Goal: Book appointment/travel/reservation

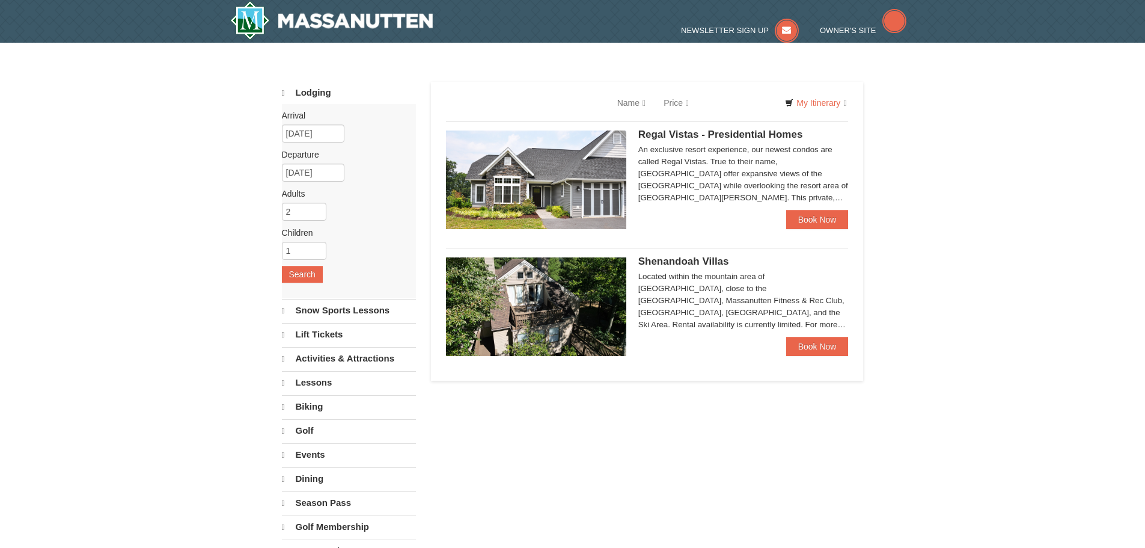
select select "10"
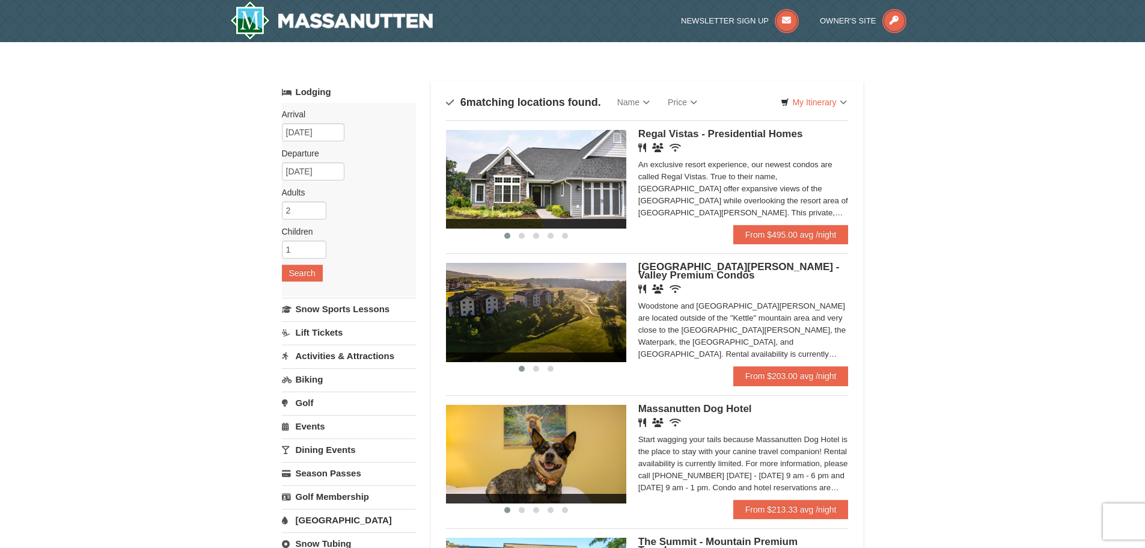
click at [753, 486] on div "Start wagging your tails because Massanutten Dog Hotel is the place to stay wit…" at bounding box center [743, 463] width 210 height 60
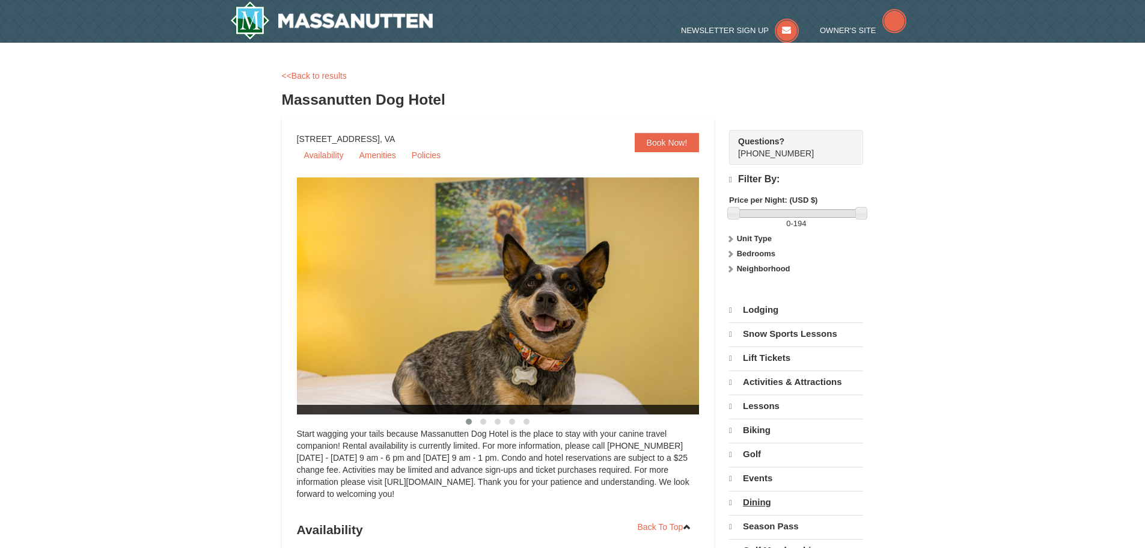
select select "10"
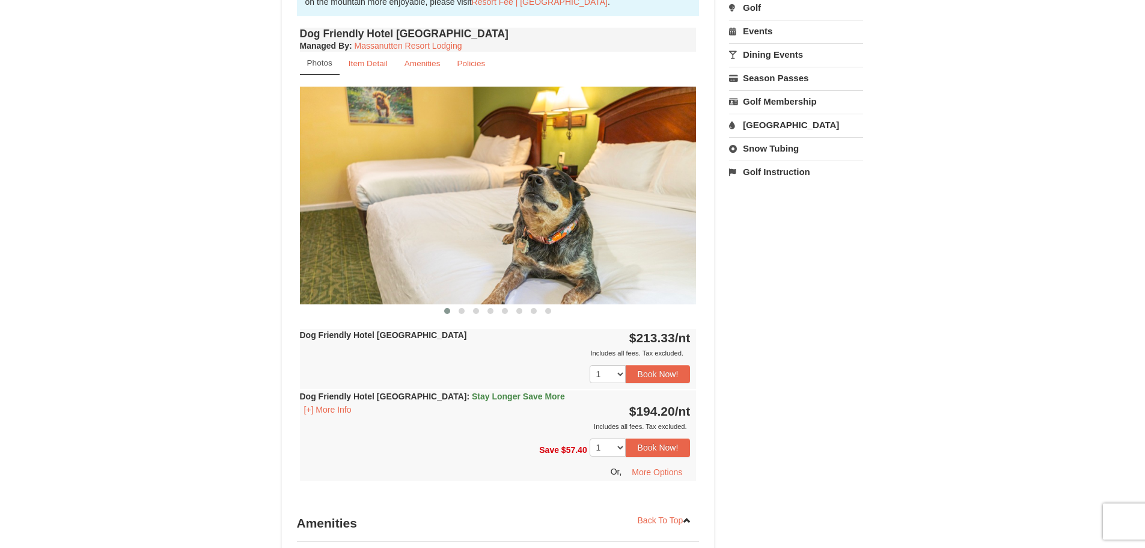
scroll to position [421, 0]
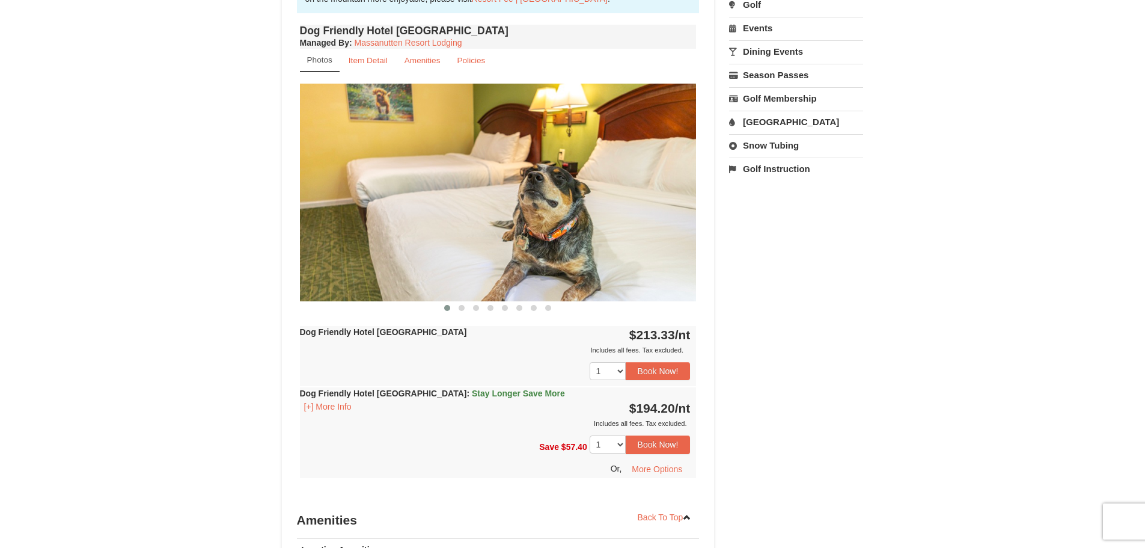
click at [628, 208] on img at bounding box center [498, 192] width 397 height 217
drag, startPoint x: 601, startPoint y: 237, endPoint x: 551, endPoint y: 286, distance: 69.3
click at [596, 239] on img at bounding box center [498, 192] width 397 height 217
drag, startPoint x: 540, startPoint y: 250, endPoint x: 273, endPoint y: 243, distance: 267.6
click at [273, 243] on div "× <<Back to results Massanutten Dog Hotel Book from $194! 1822 Resort Drive, Ma…" at bounding box center [573, 189] width 606 height 1113
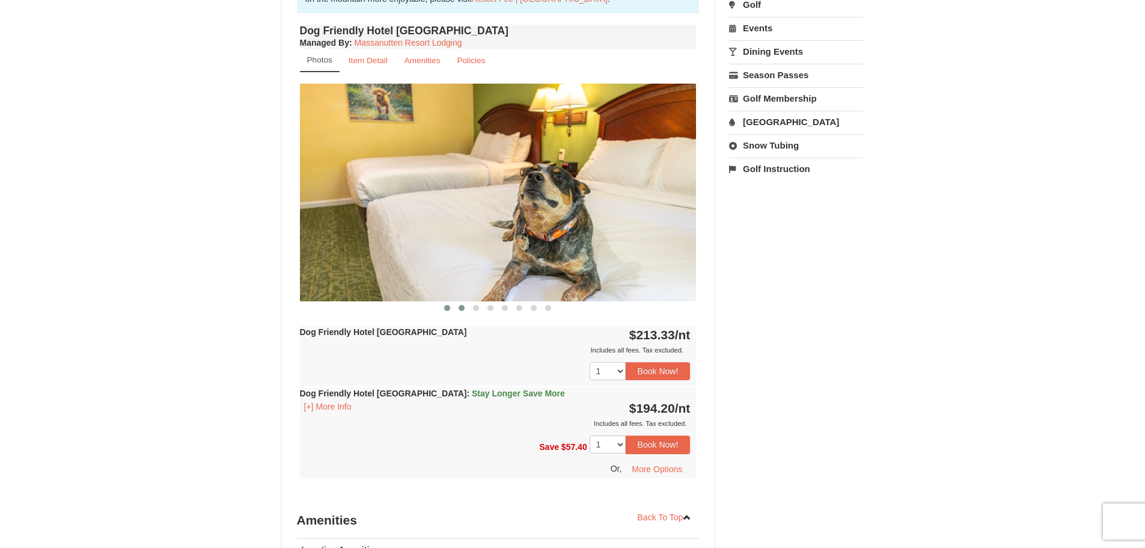
click at [459, 306] on span at bounding box center [462, 308] width 6 height 6
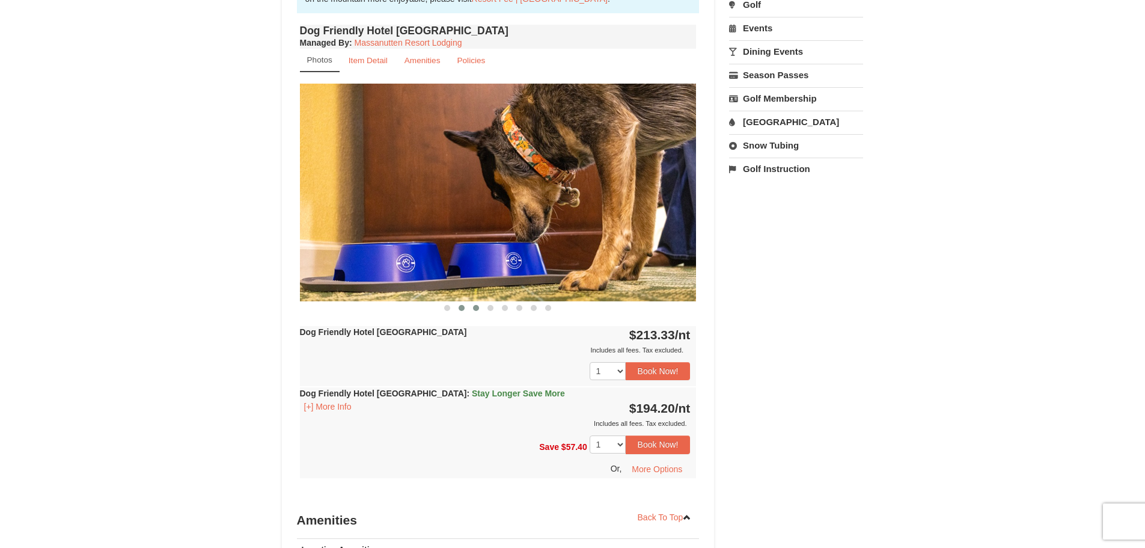
click at [474, 305] on span at bounding box center [476, 308] width 6 height 6
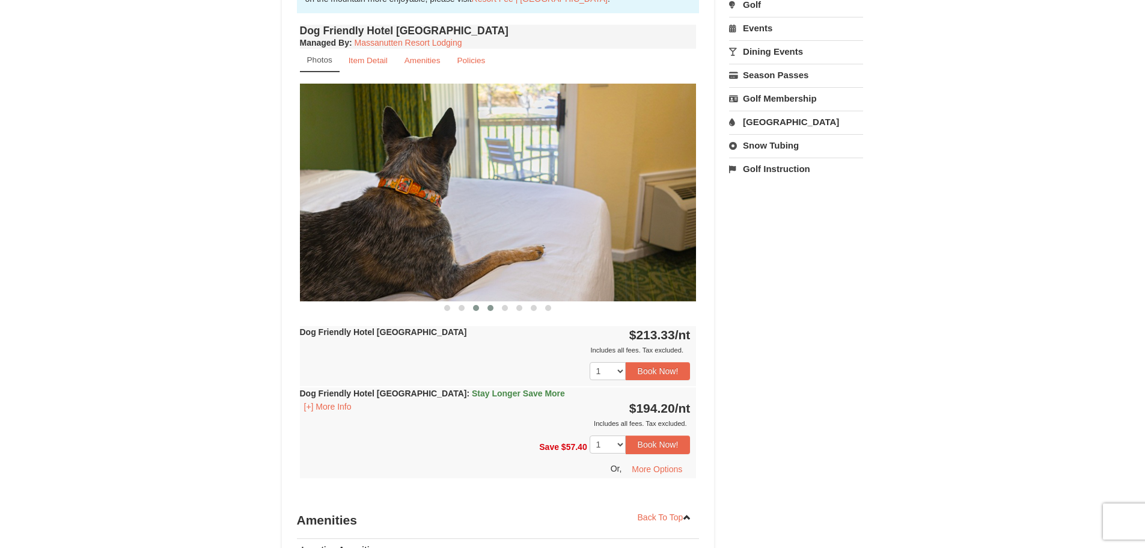
click at [487, 308] on button at bounding box center [490, 308] width 14 height 12
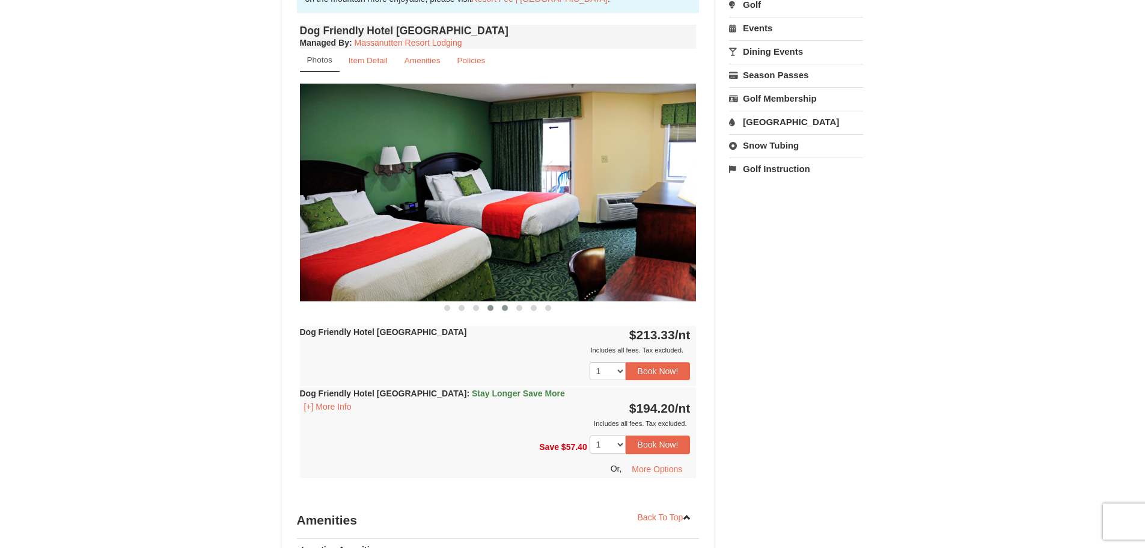
click at [507, 310] on span at bounding box center [505, 308] width 6 height 6
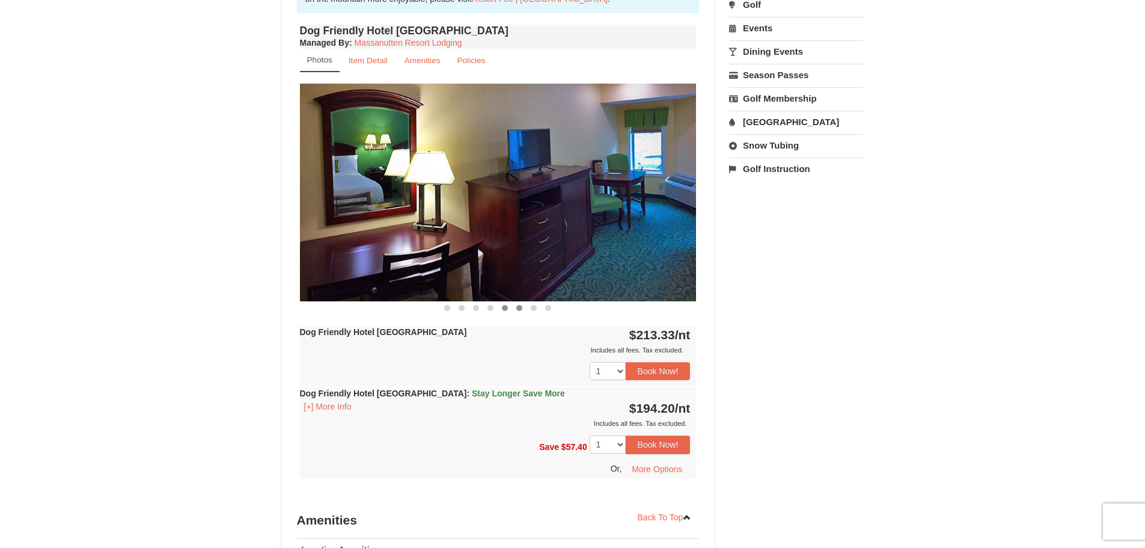
click at [524, 313] on button at bounding box center [519, 308] width 14 height 12
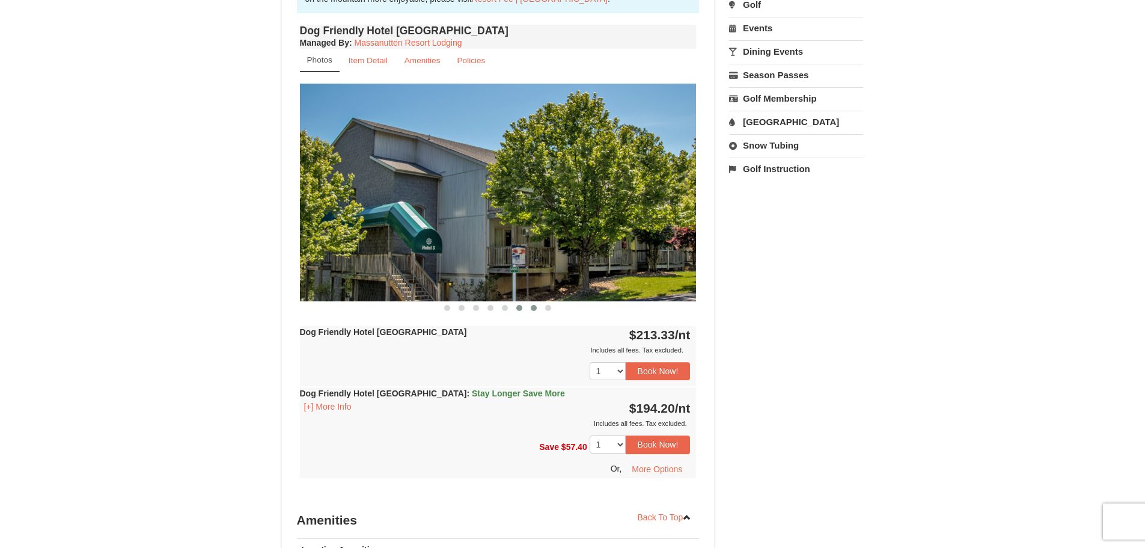
click at [530, 311] on button at bounding box center [534, 308] width 14 height 12
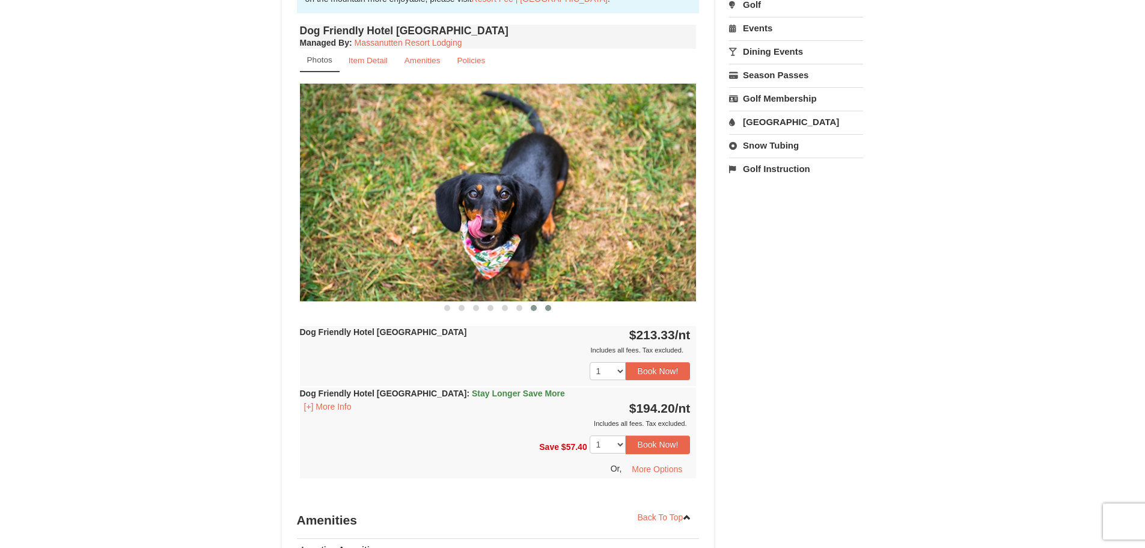
click at [549, 308] on span at bounding box center [548, 308] width 6 height 6
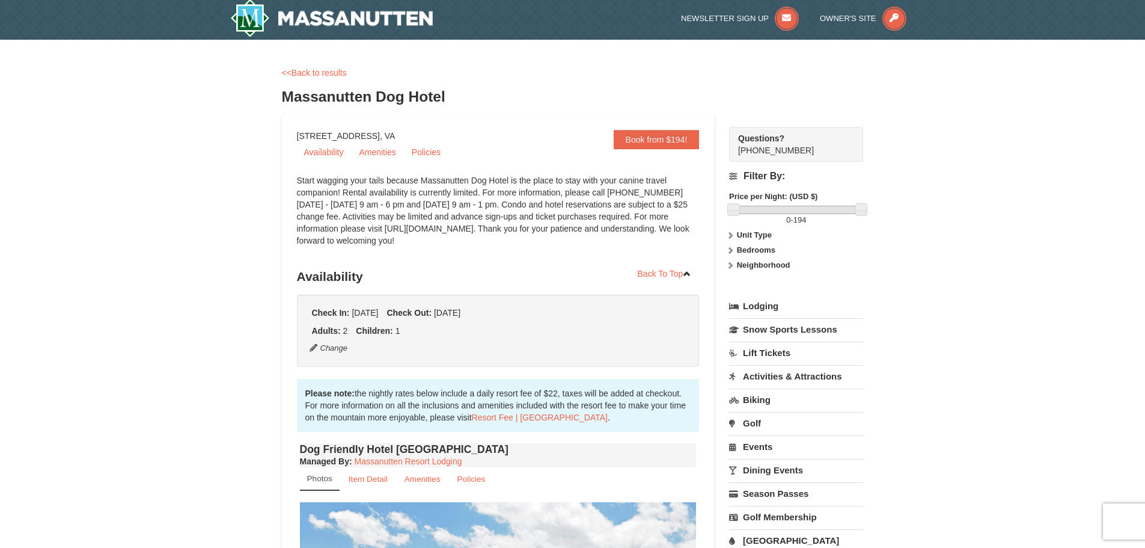
scroll to position [0, 0]
